Goal: Task Accomplishment & Management: Use online tool/utility

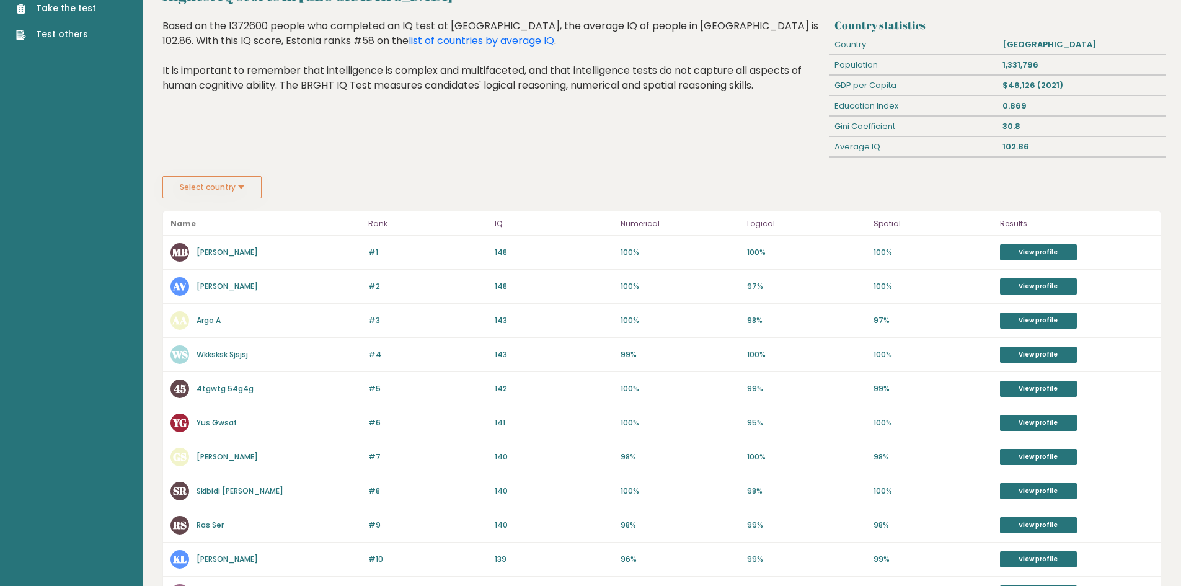
scroll to position [32, 0]
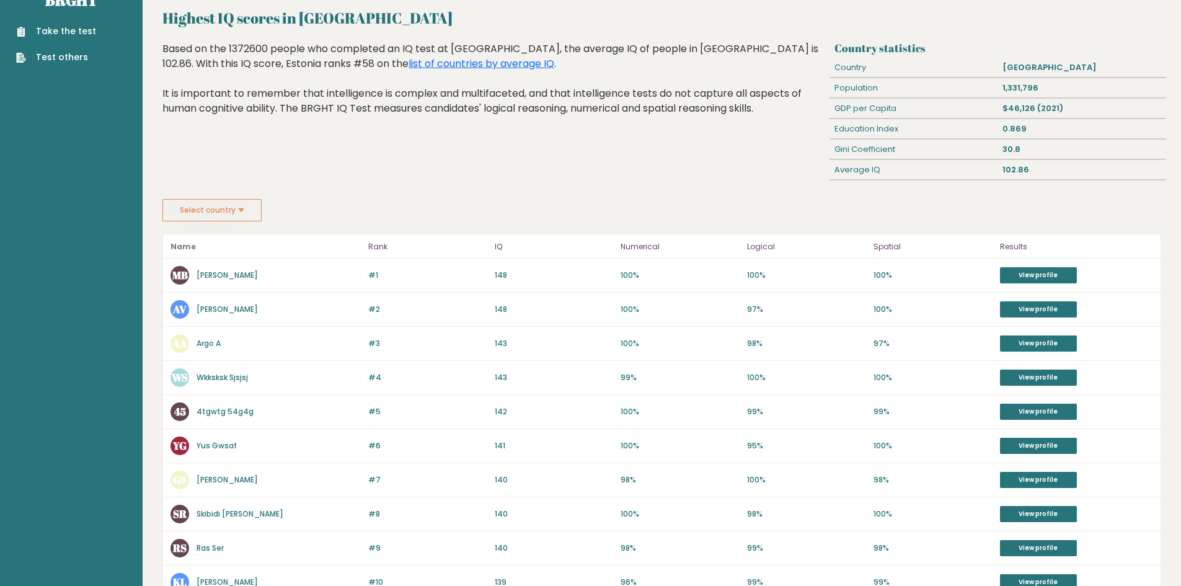
click at [257, 211] on button "Select country" at bounding box center [211, 210] width 99 height 22
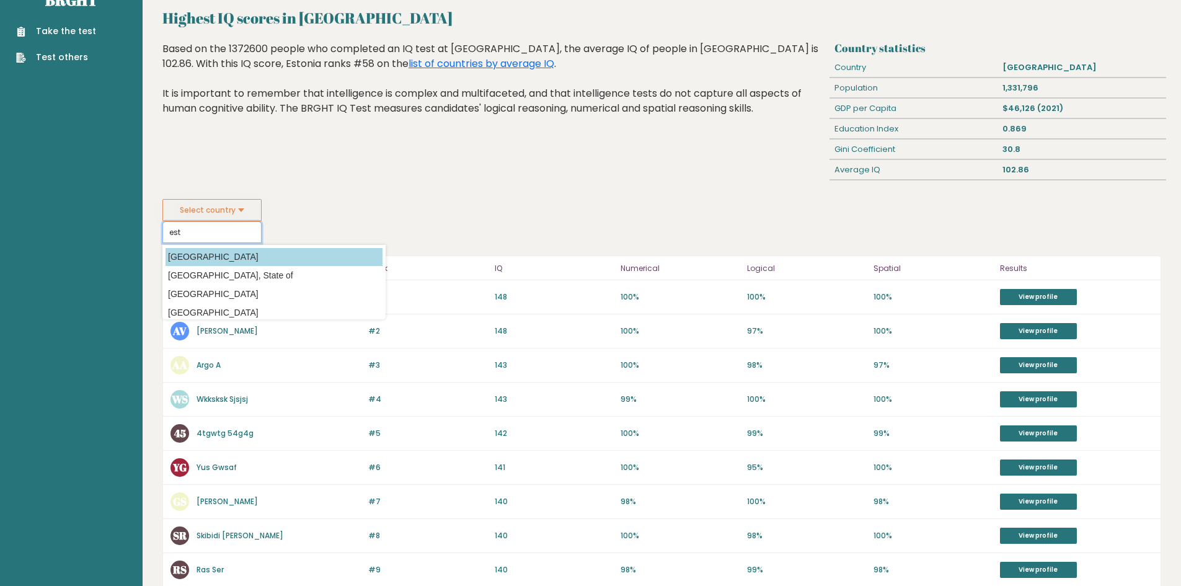
type input "est"
click at [236, 256] on option "[GEOGRAPHIC_DATA]" at bounding box center [274, 257] width 217 height 18
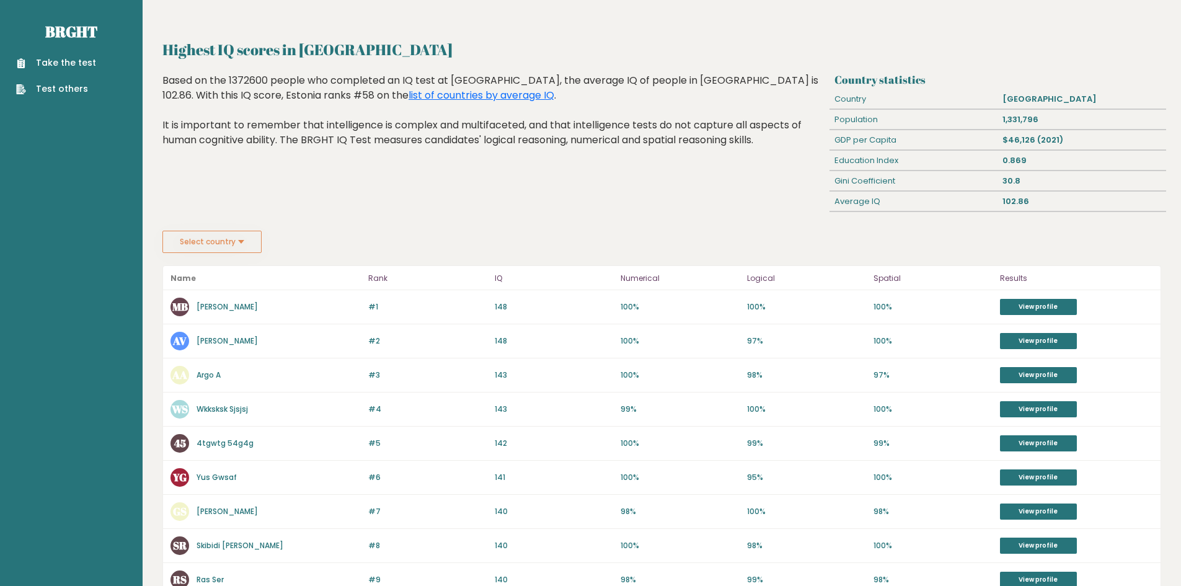
drag, startPoint x: 94, startPoint y: 56, endPoint x: 81, endPoint y: 61, distance: 13.7
click at [93, 56] on ul "Take the test Test others" at bounding box center [56, 75] width 92 height 39
click at [81, 61] on link "Take the test" at bounding box center [56, 62] width 80 height 13
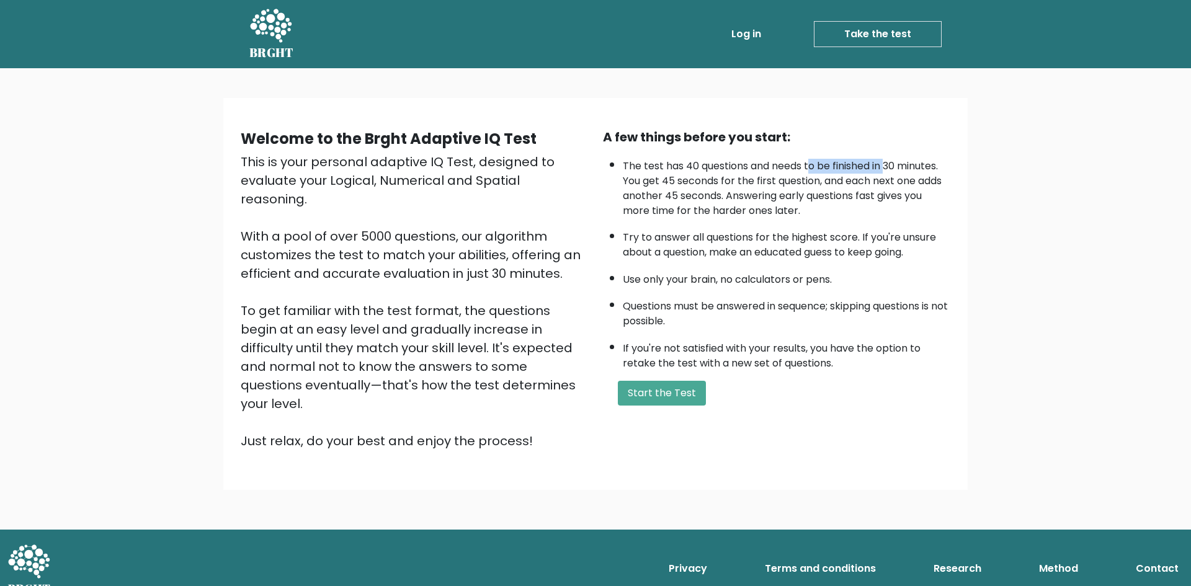
drag, startPoint x: 814, startPoint y: 166, endPoint x: 889, endPoint y: 168, distance: 75.7
click at [889, 167] on li "The test has 40 questions and needs to be finished in 30 minutes. You get 45 se…" at bounding box center [786, 186] width 327 height 66
click at [871, 165] on li "The test has 40 questions and needs to be finished in 30 minutes. You get 45 se…" at bounding box center [786, 186] width 327 height 66
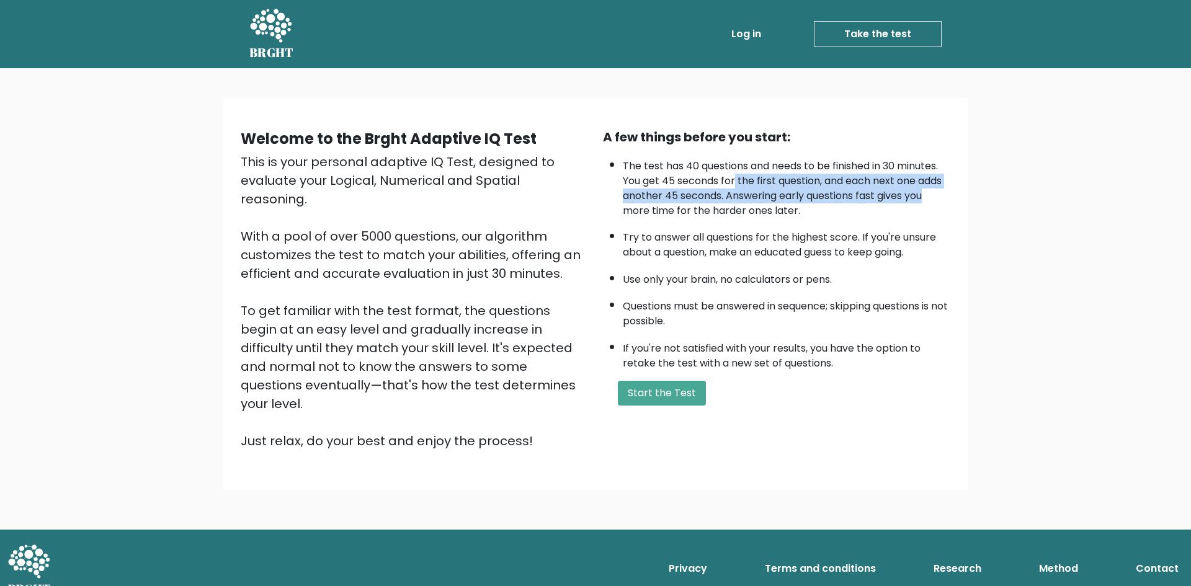
drag, startPoint x: 736, startPoint y: 184, endPoint x: 937, endPoint y: 195, distance: 201.2
click at [937, 195] on li "The test has 40 questions and needs to be finished in 30 minutes. You get 45 se…" at bounding box center [786, 186] width 327 height 66
click at [901, 187] on li "The test has 40 questions and needs to be finished in 30 minutes. You get 45 se…" at bounding box center [786, 186] width 327 height 66
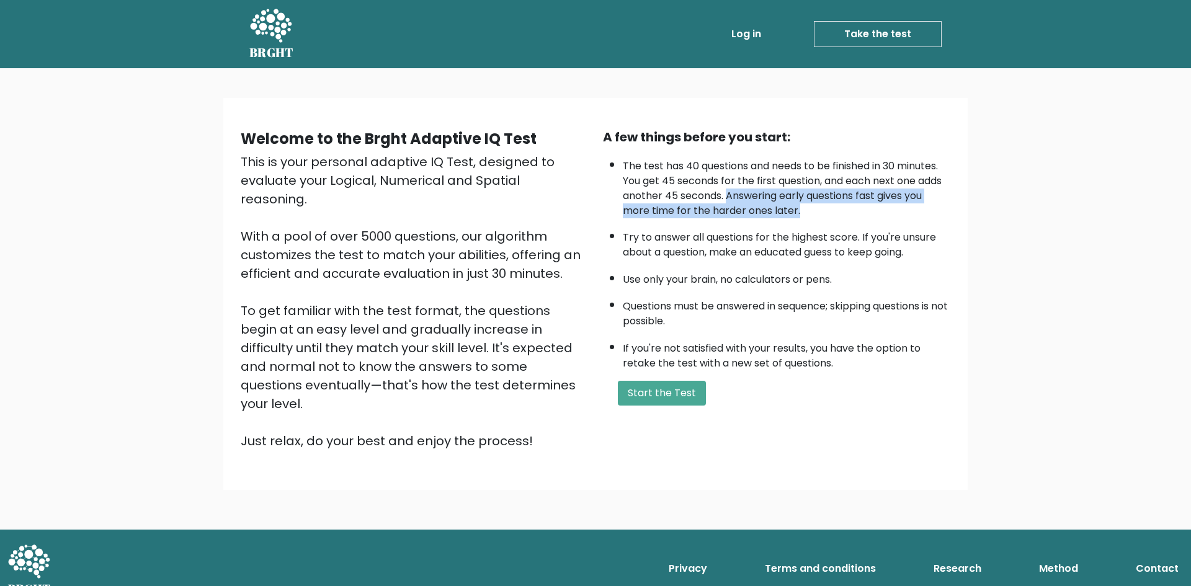
drag, startPoint x: 727, startPoint y: 190, endPoint x: 936, endPoint y: 204, distance: 208.9
click at [940, 205] on li "The test has 40 questions and needs to be finished in 30 minutes. You get 45 se…" at bounding box center [786, 186] width 327 height 66
click at [889, 197] on li "The test has 40 questions and needs to be finished in 30 minutes. You get 45 se…" at bounding box center [786, 186] width 327 height 66
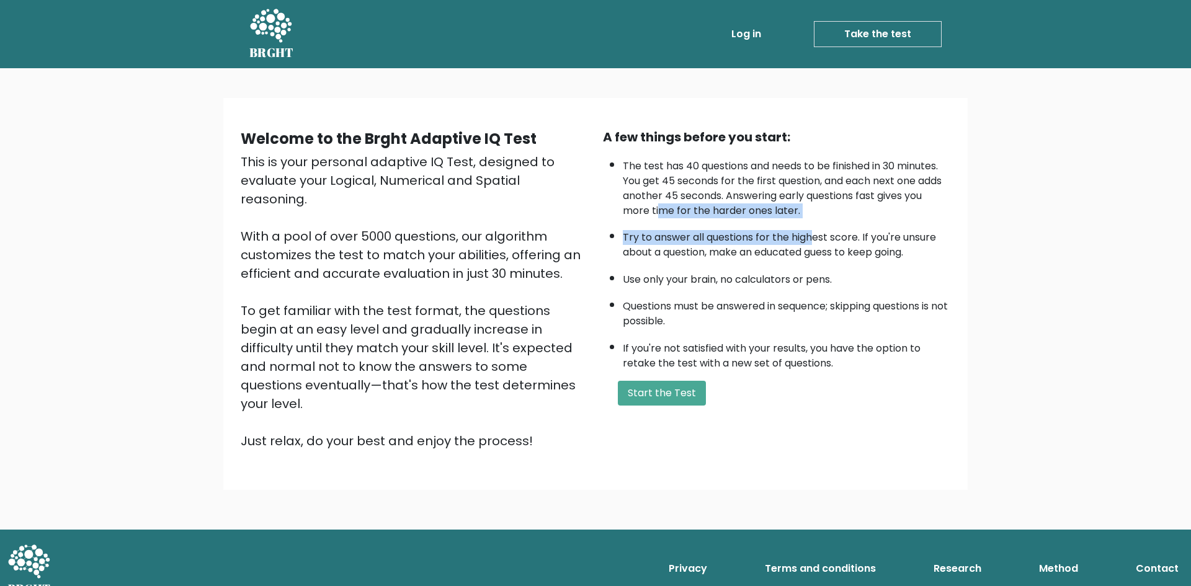
drag, startPoint x: 658, startPoint y: 212, endPoint x: 799, endPoint y: 224, distance: 141.3
click at [812, 225] on ul "The test has 40 questions and needs to be finished in 30 minutes. You get 45 se…" at bounding box center [776, 262] width 347 height 218
click at [756, 215] on li "The test has 40 questions and needs to be finished in 30 minutes. You get 45 se…" at bounding box center [786, 186] width 327 height 66
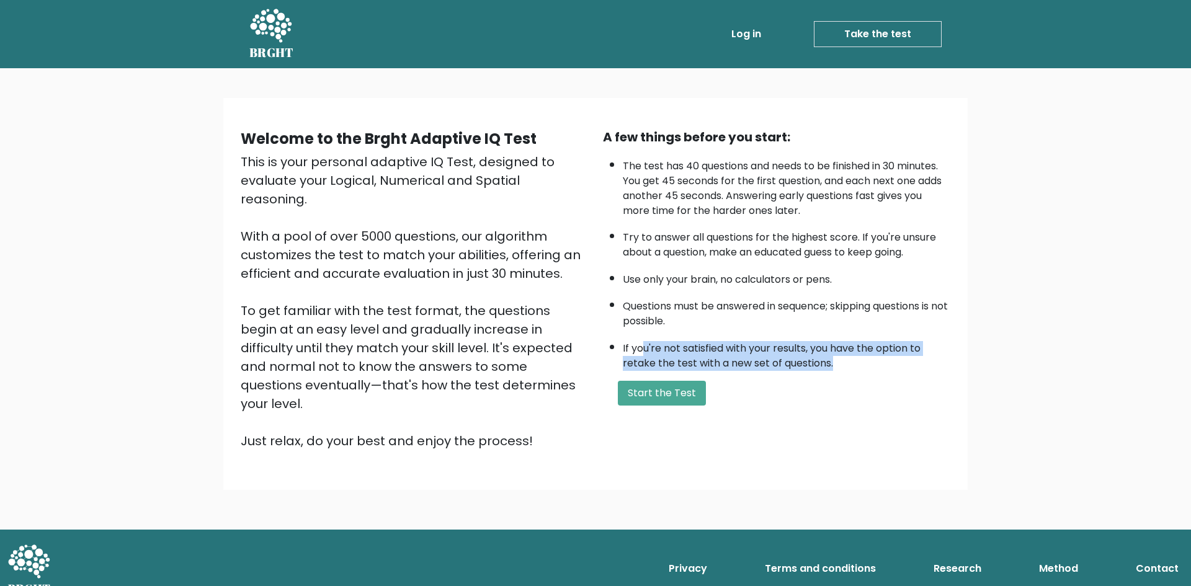
drag, startPoint x: 644, startPoint y: 344, endPoint x: 966, endPoint y: 365, distance: 323.2
click at [968, 365] on div "Welcome to the Brght Adaptive IQ Test This is your personal adaptive IQ Test, d…" at bounding box center [595, 298] width 1191 height 461
click at [791, 357] on li "If you're not satisfied with your results, you have the option to retake the te…" at bounding box center [786, 353] width 327 height 36
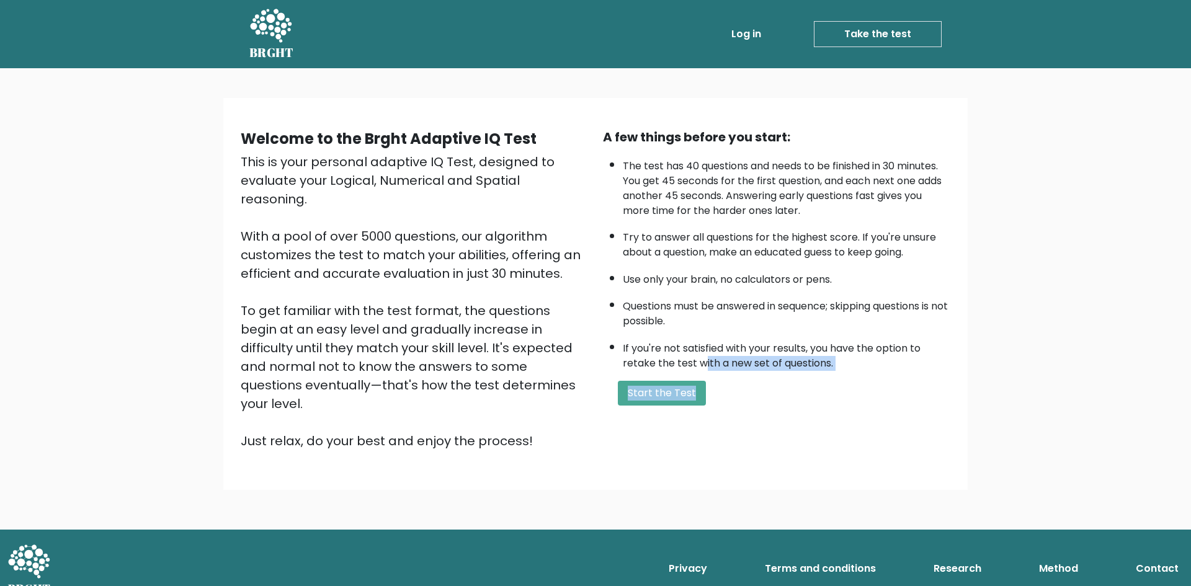
drag, startPoint x: 780, startPoint y: 368, endPoint x: 874, endPoint y: 371, distance: 95.0
click at [874, 371] on div "A few things before you start: The test has 40 questions and needs to be finish…" at bounding box center [776, 289] width 362 height 322
click at [791, 368] on li "If you're not satisfied with your results, you have the option to retake the te…" at bounding box center [786, 353] width 327 height 36
drag, startPoint x: 296, startPoint y: 402, endPoint x: 541, endPoint y: 406, distance: 245.6
click at [544, 406] on div "This is your personal adaptive IQ Test, designed to evaluate your Logical, Nume…" at bounding box center [414, 302] width 347 height 298
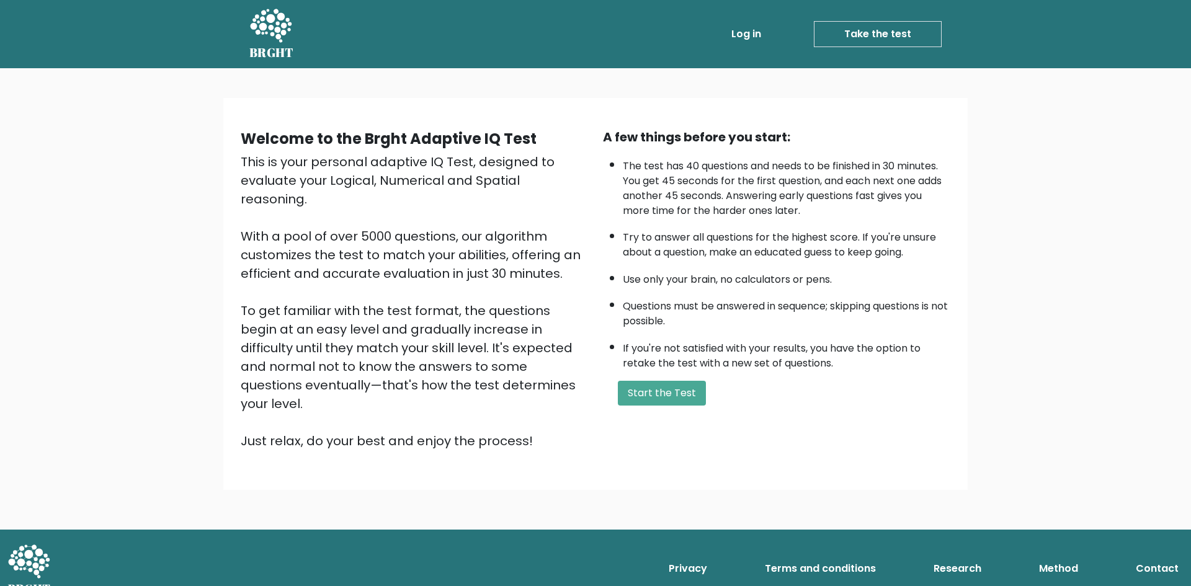
click at [504, 408] on div "This is your personal adaptive IQ Test, designed to evaluate your Logical, Nume…" at bounding box center [414, 302] width 347 height 298
